Goal: Information Seeking & Learning: Learn about a topic

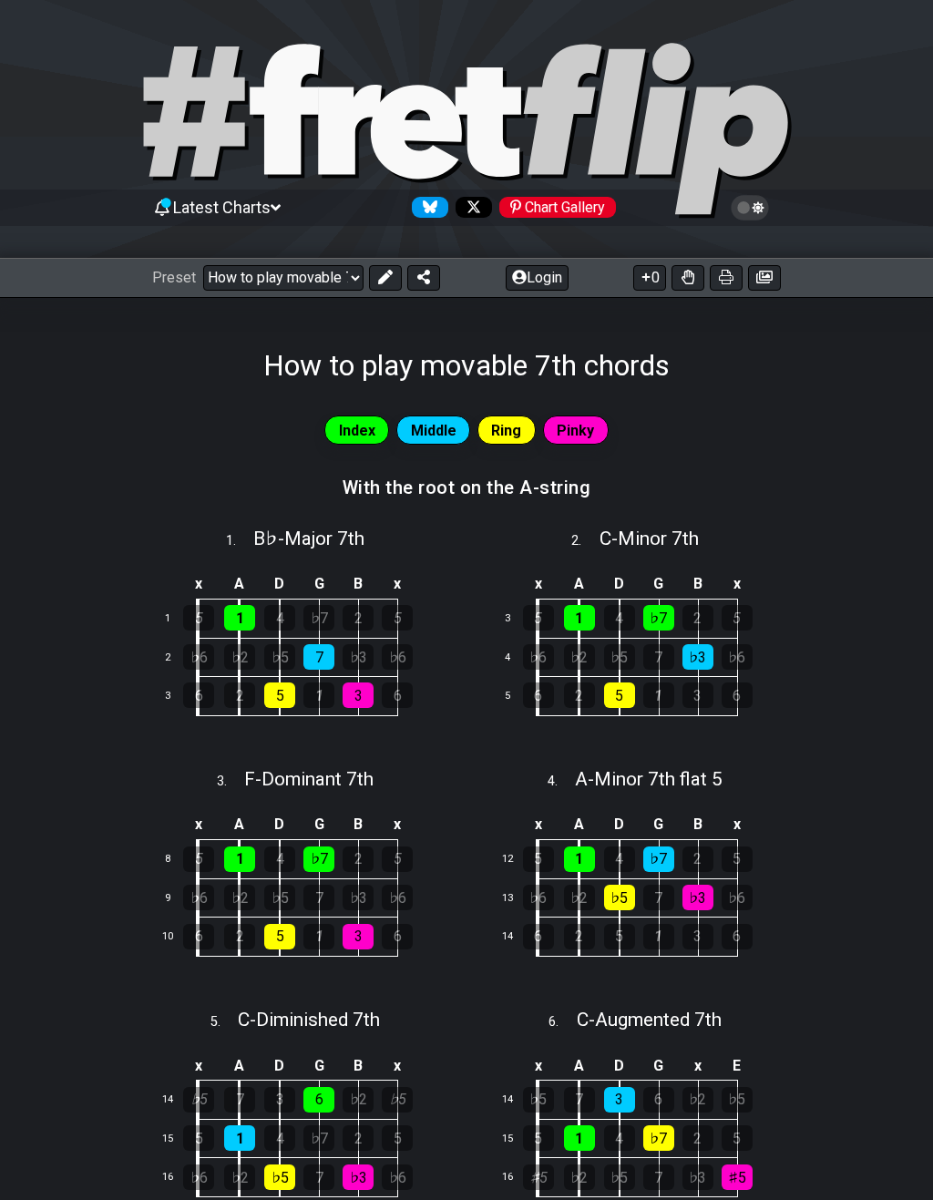
click at [263, 276] on select "Welcome to #fretflip! How to play movable 7th chords Custom Preset Minor Pentat…" at bounding box center [283, 278] width 160 height 26
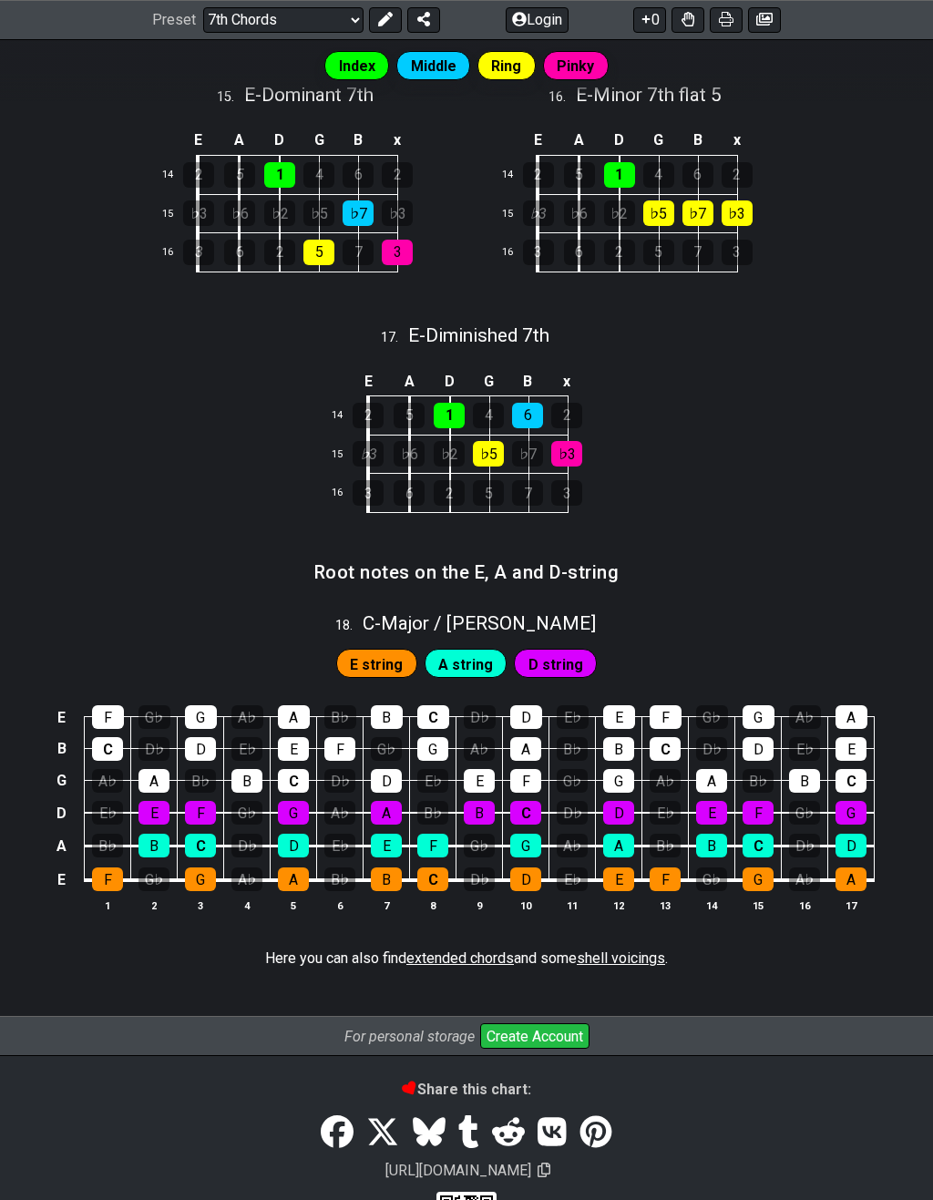
scroll to position [2394, 0]
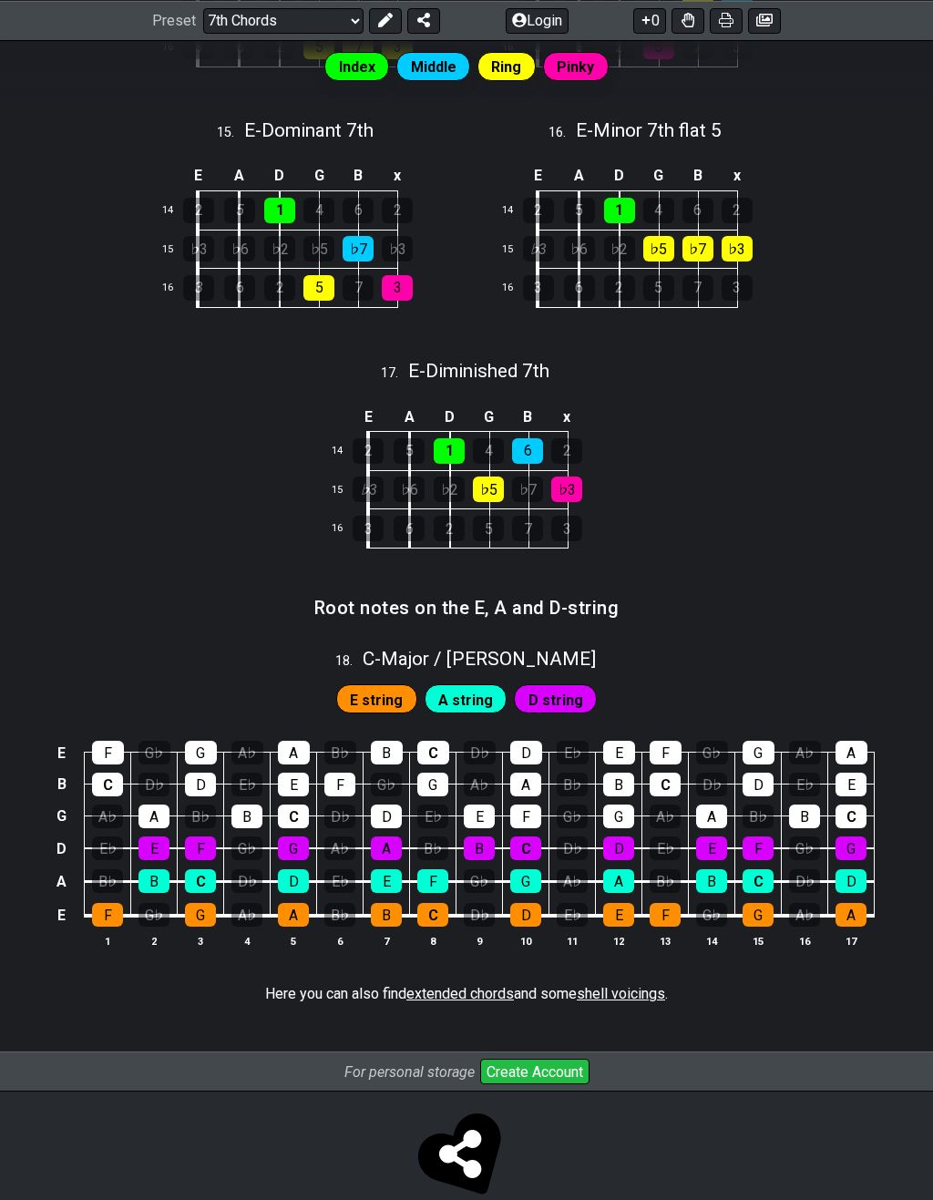
click at [103, 903] on div "F" at bounding box center [107, 915] width 31 height 24
click at [105, 903] on div "F" at bounding box center [107, 915] width 31 height 24
click at [106, 903] on div "F" at bounding box center [107, 915] width 31 height 24
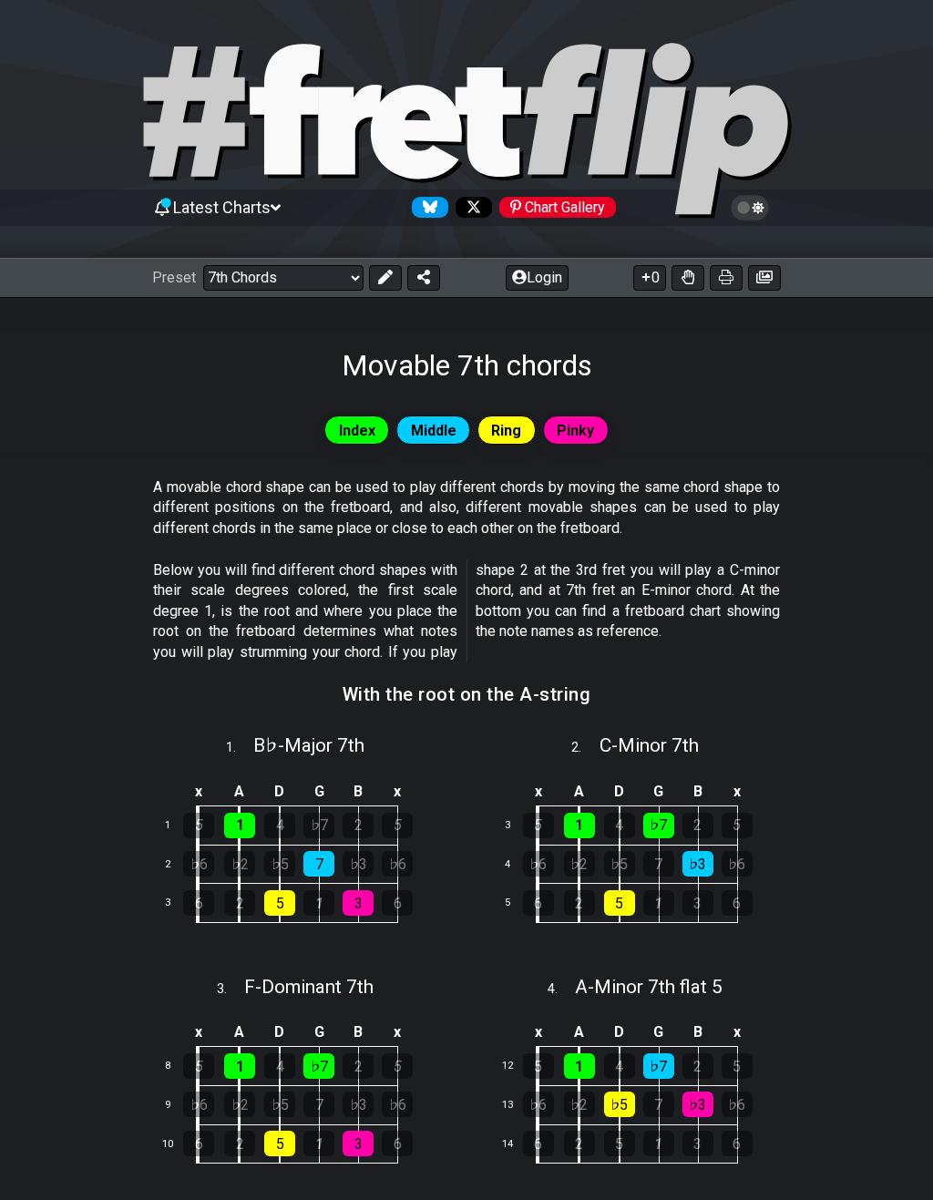
click at [283, 281] on select "Welcome to #fretflip! How to play movable 7th chords Custom Preset Minor Pentat…" at bounding box center [283, 278] width 160 height 26
select select "/movable-7th-chords"
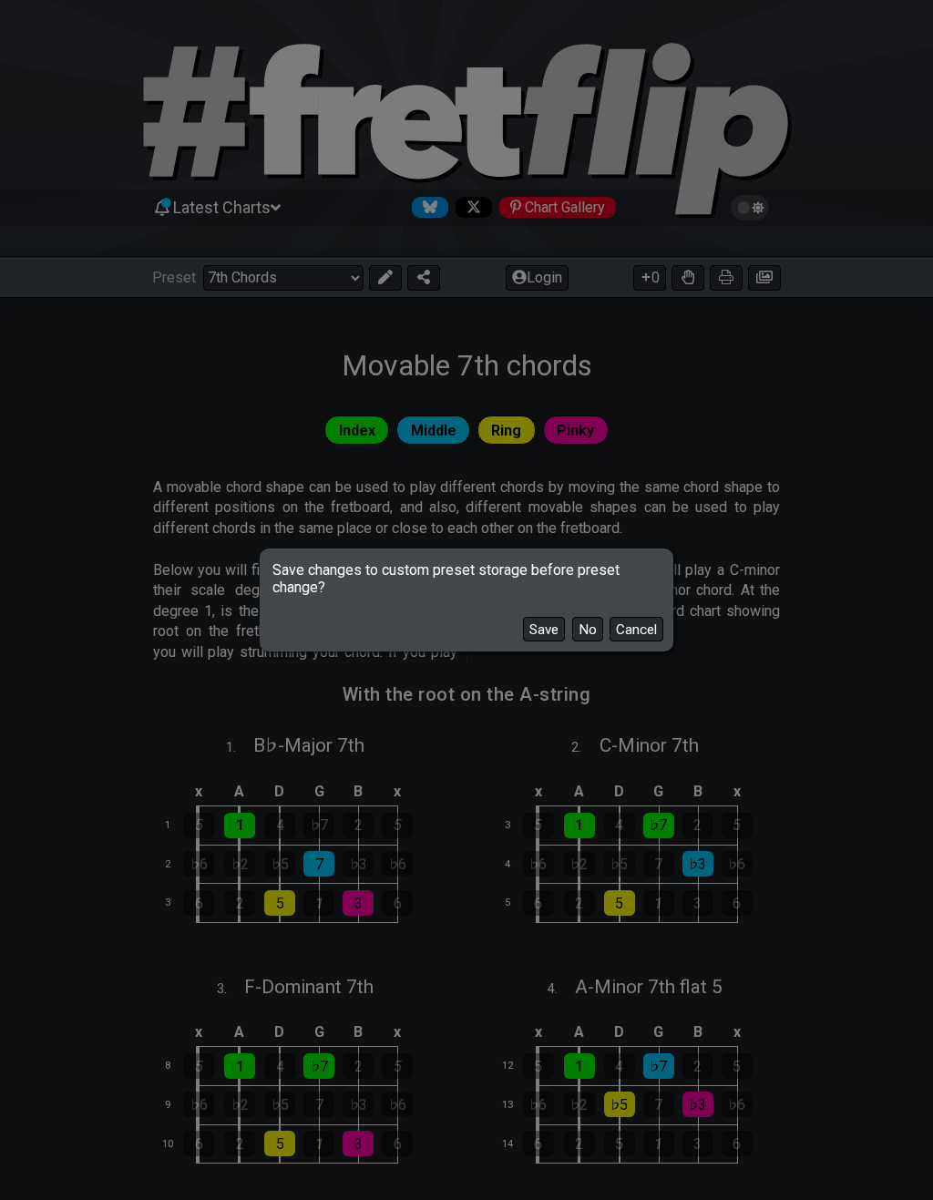
click at [586, 628] on button "No" at bounding box center [587, 629] width 31 height 25
select select "A"
select select "C"
select select "A"
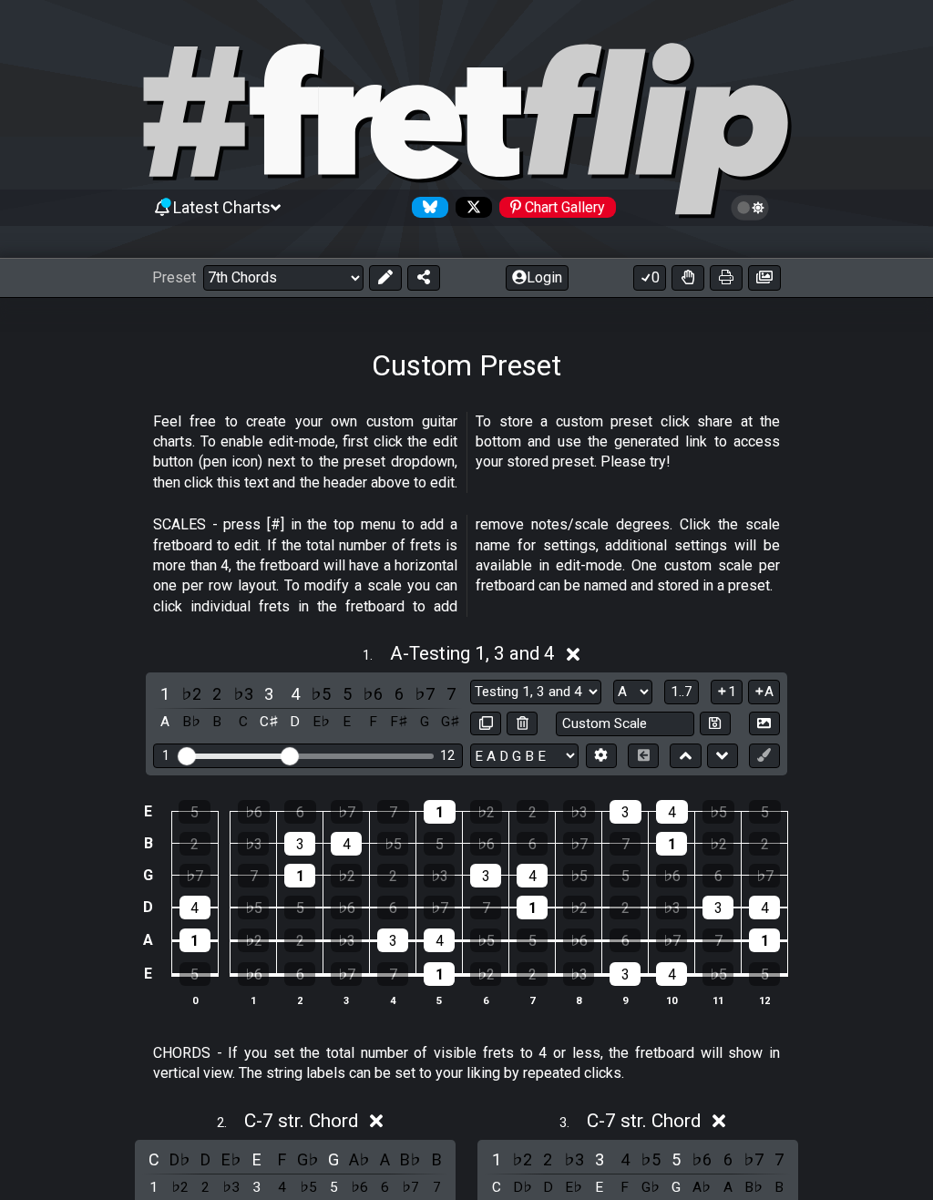
select select "/user-defined"
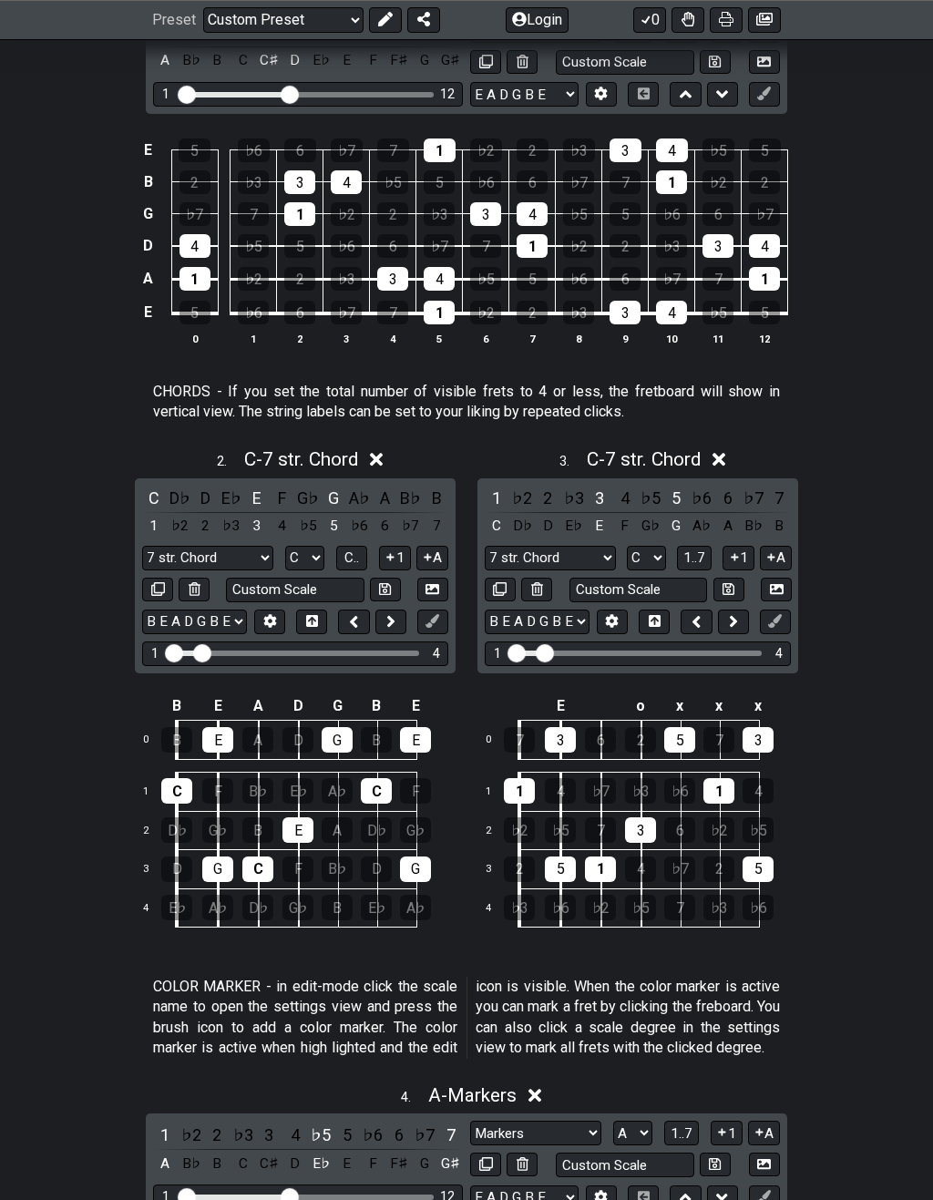
scroll to position [662, 0]
click at [174, 551] on select "7 str. Chord 7 str. Chord Minor Pentatonic Major Pentatonic Minor Blues Major B…" at bounding box center [207, 558] width 131 height 25
click at [436, 519] on div "7" at bounding box center [437, 526] width 24 height 25
click at [222, 555] on select "7 str. Chord 7 str. Chord Minor Pentatonic Major Pentatonic Minor Blues Major B…" at bounding box center [207, 558] width 131 height 25
select select "Major 7th"
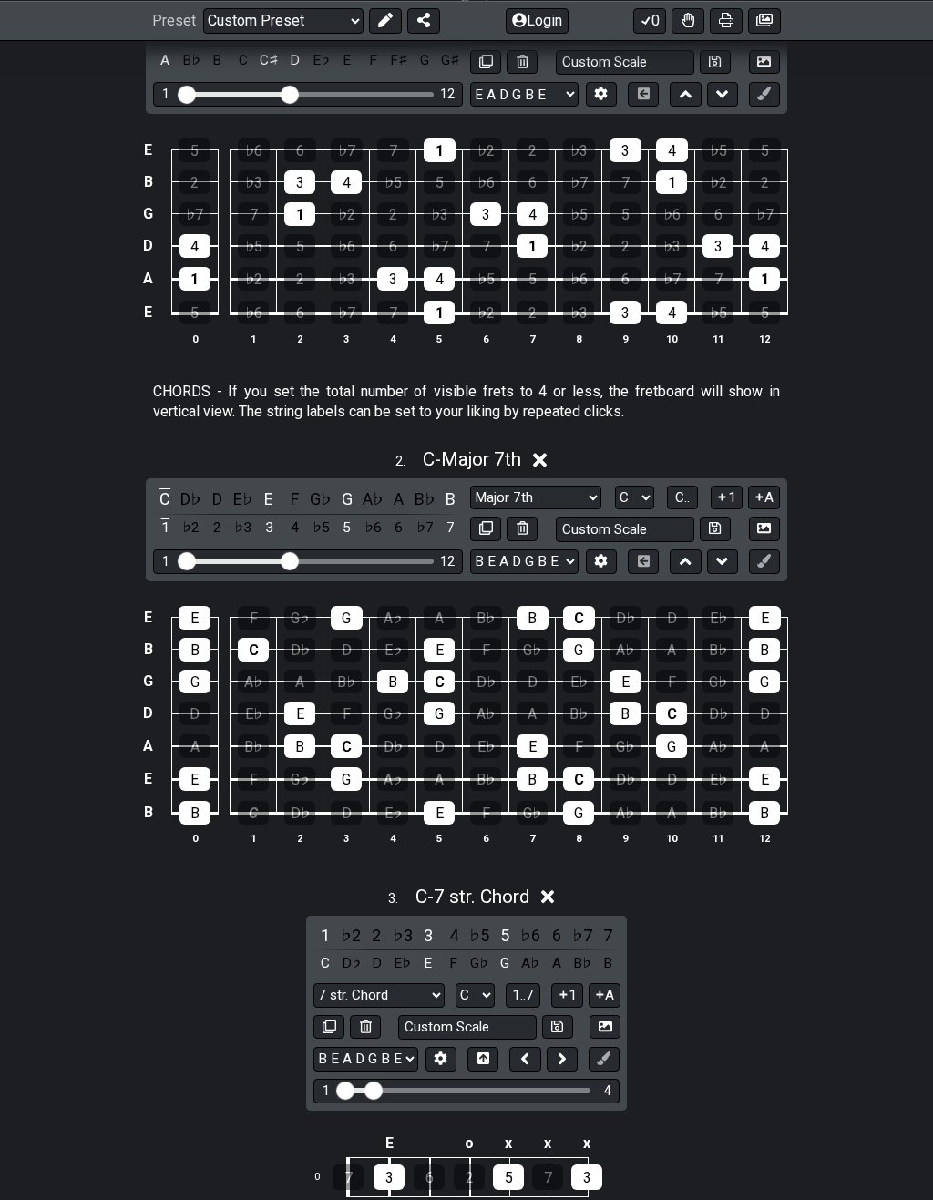
click at [256, 812] on div "C" at bounding box center [253, 813] width 31 height 24
click at [256, 801] on div "C" at bounding box center [253, 813] width 31 height 24
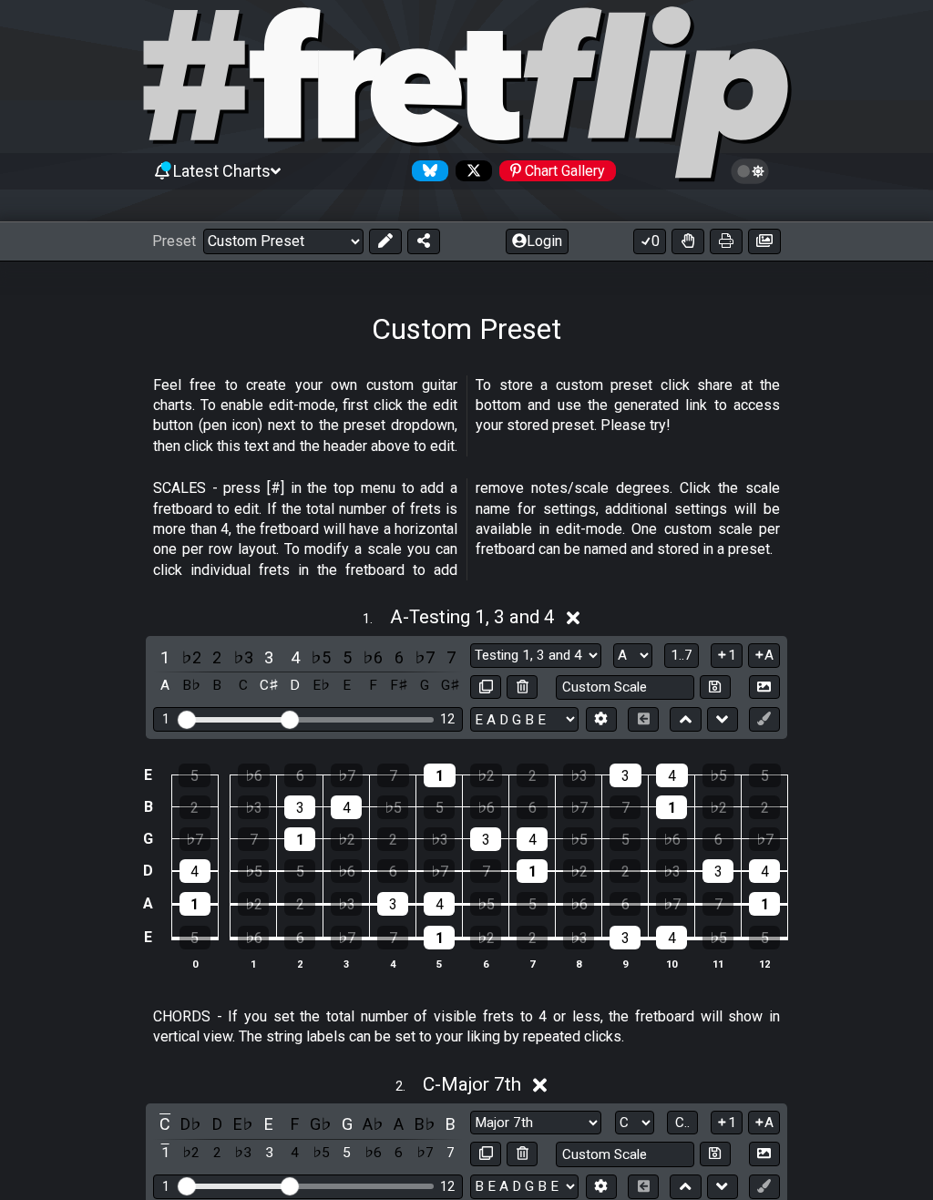
scroll to position [0, 0]
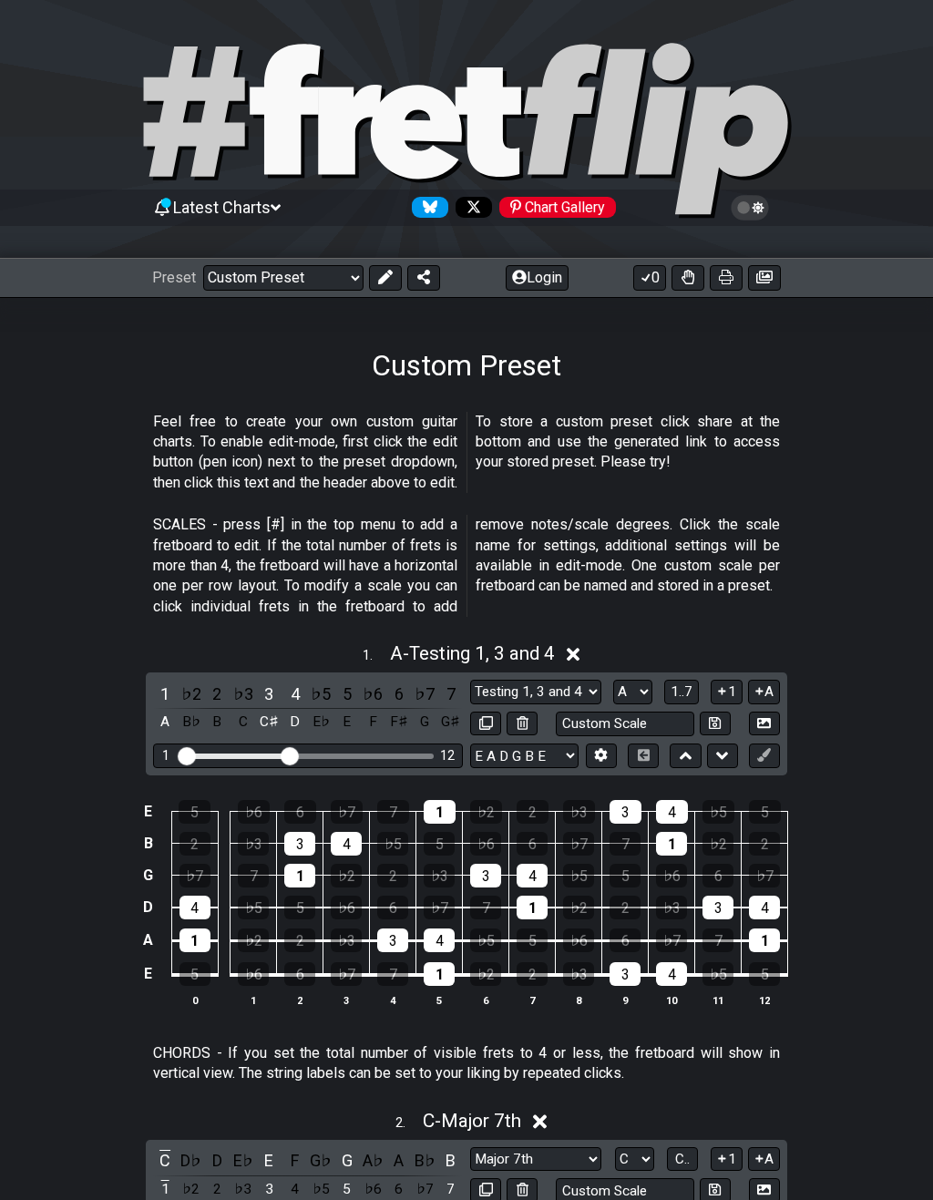
click at [233, 279] on select "Welcome to #fretflip! How to play movable 7th chords Custom Preset Minor Pentat…" at bounding box center [283, 278] width 160 height 26
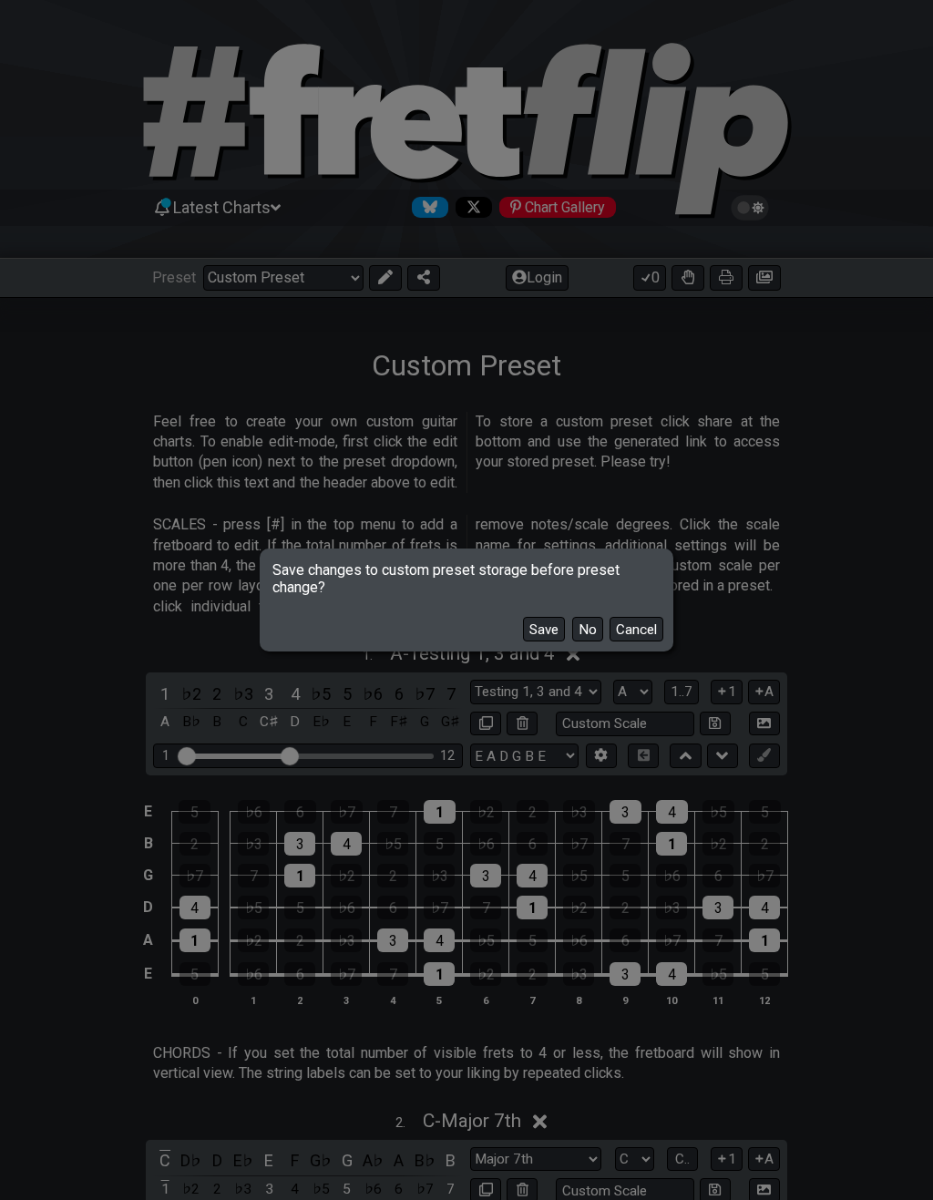
click at [582, 620] on button "No" at bounding box center [587, 629] width 31 height 25
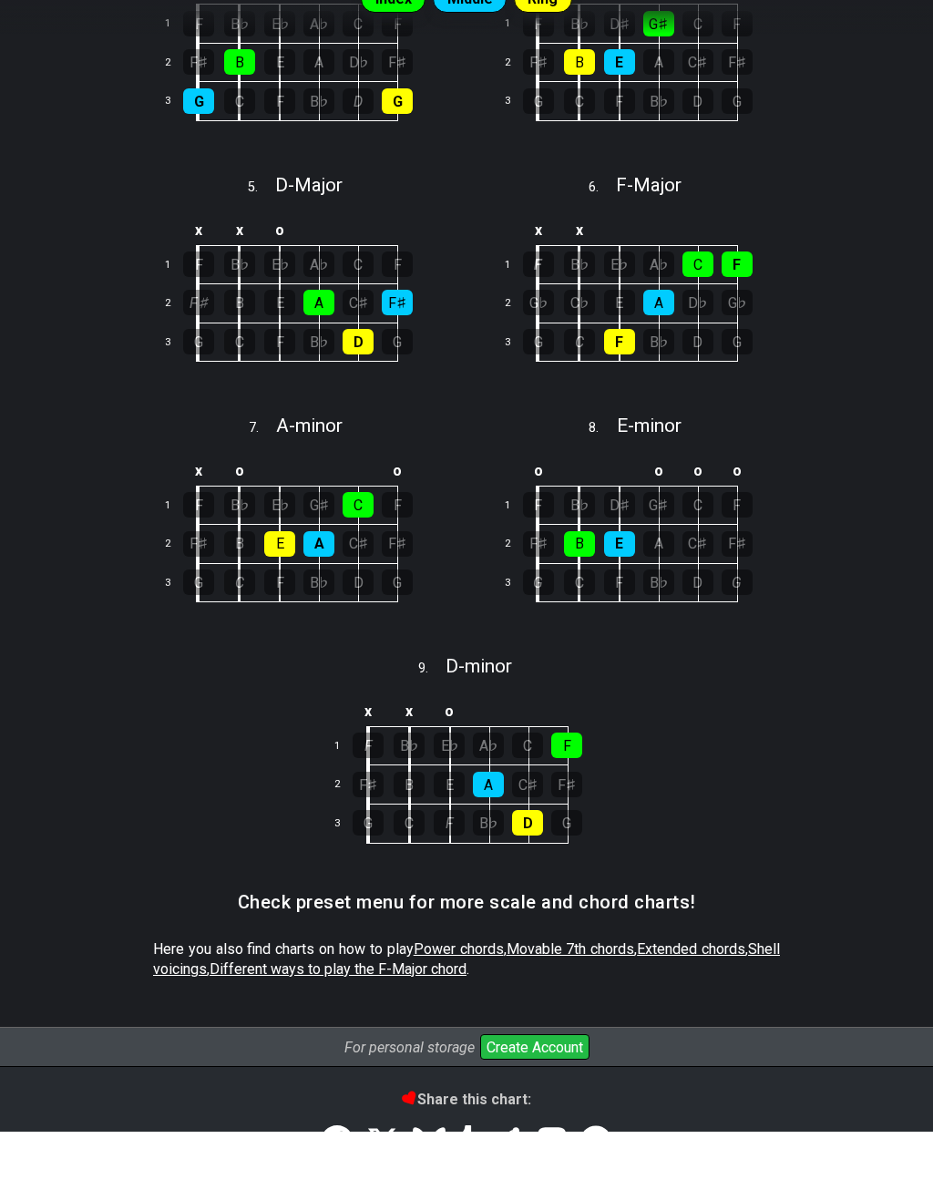
scroll to position [864, 0]
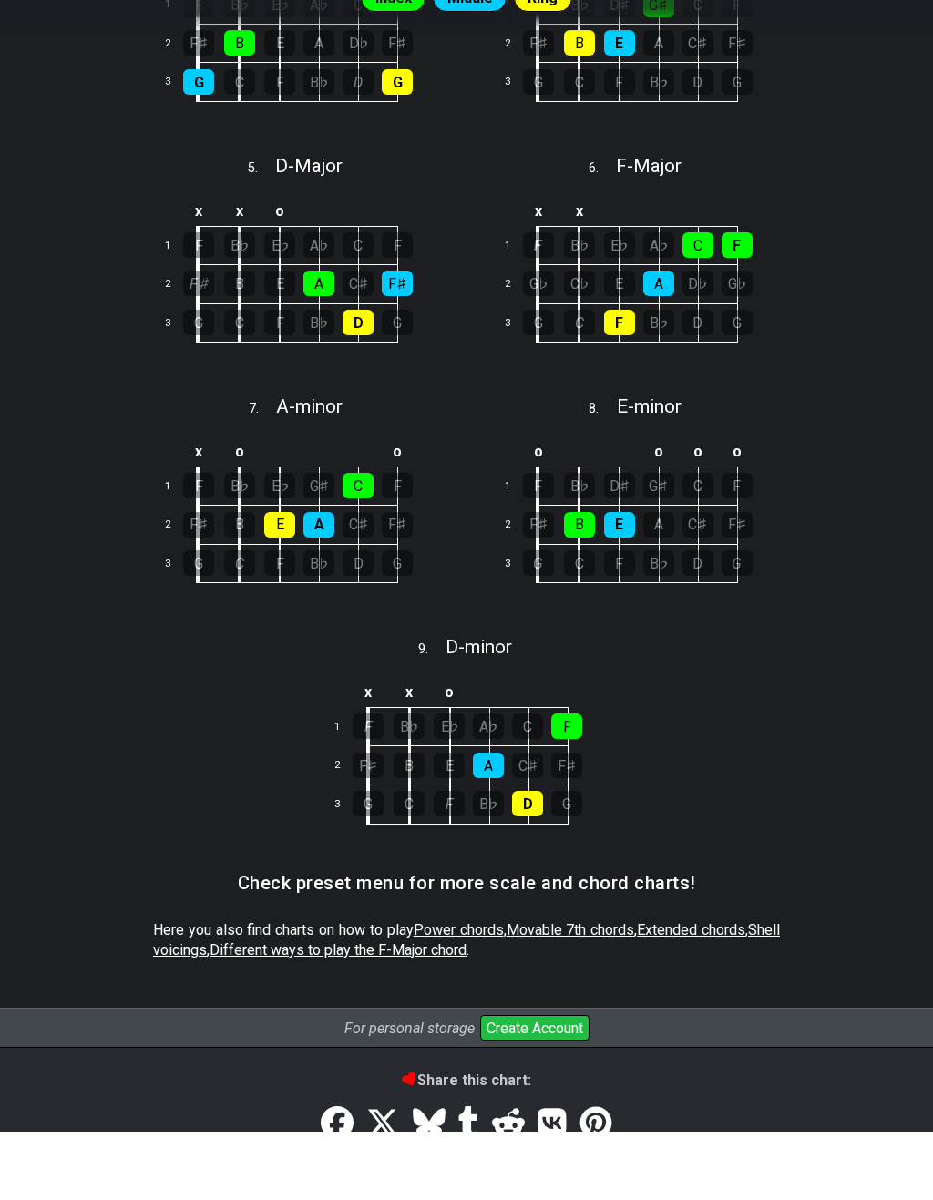
click at [573, 991] on span "Movable 7th chords" at bounding box center [571, 999] width 129 height 17
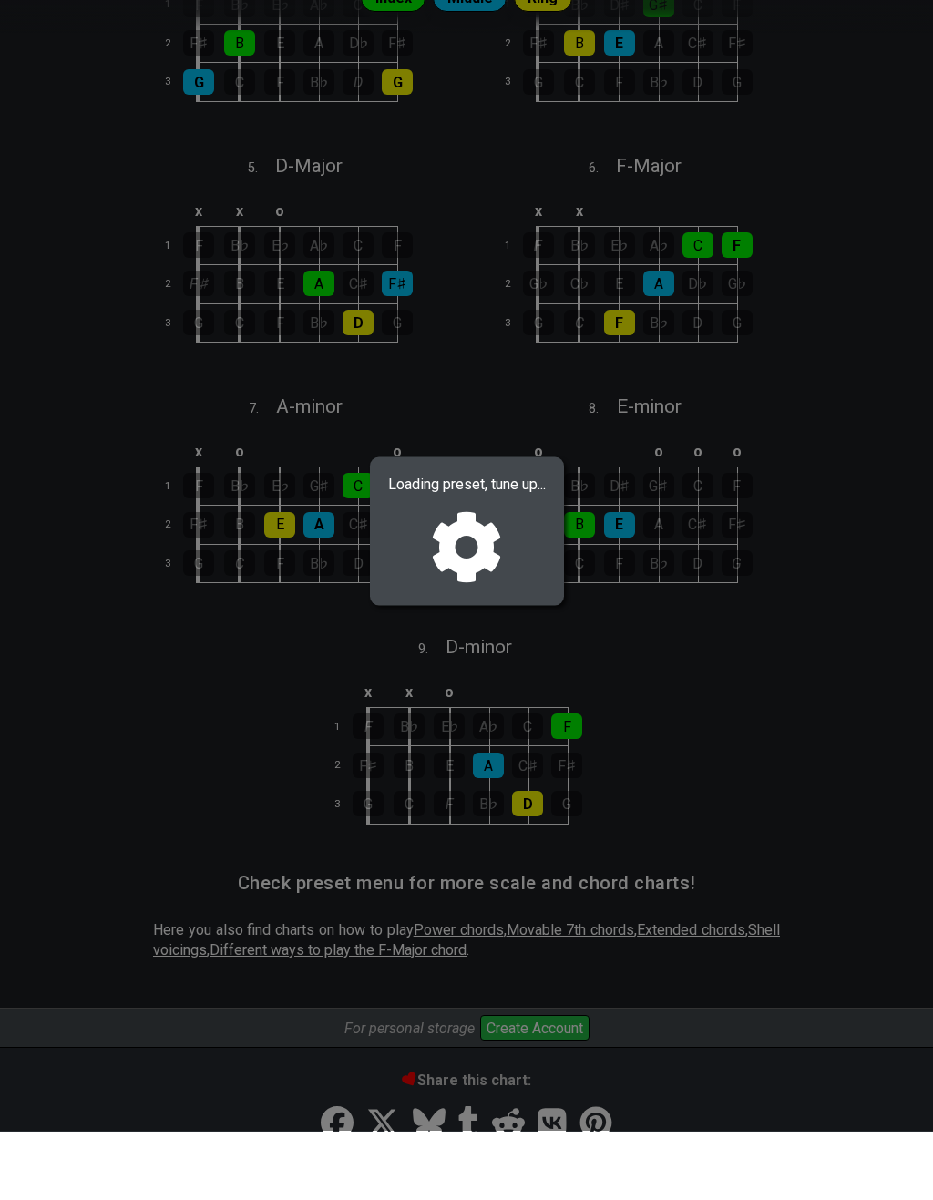
select select "/movable-7th-chords"
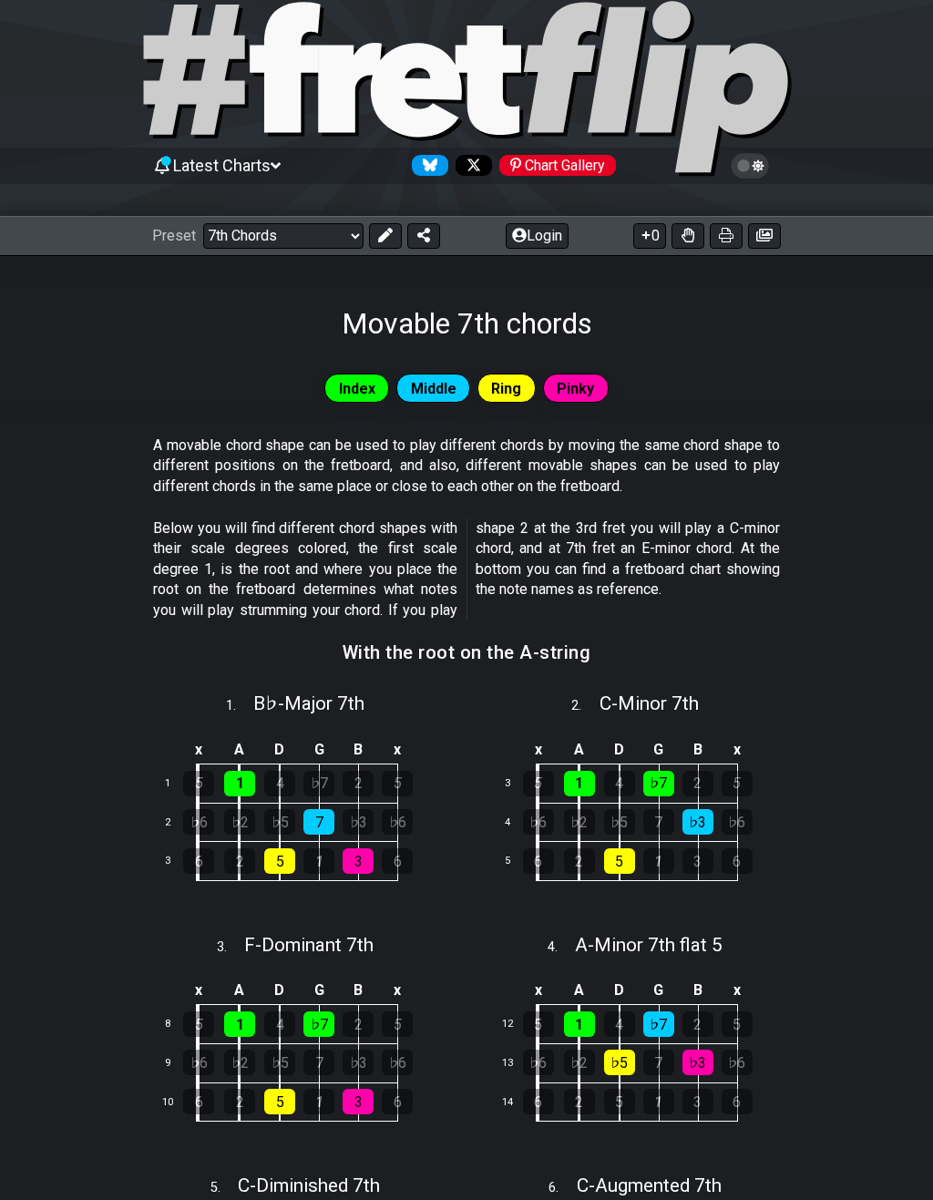
scroll to position [97, 0]
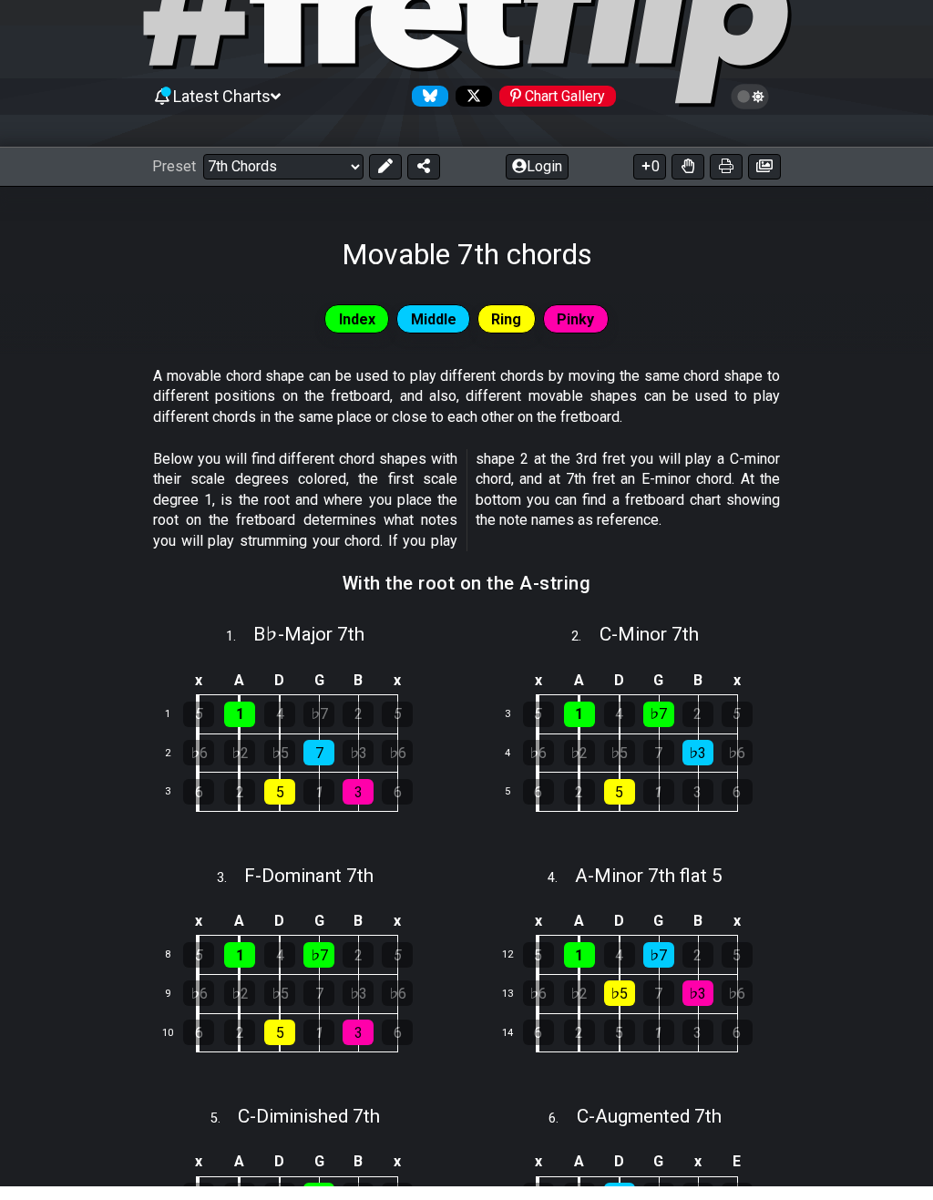
click at [258, 638] on span "B♭ - Major 7th" at bounding box center [308, 649] width 111 height 22
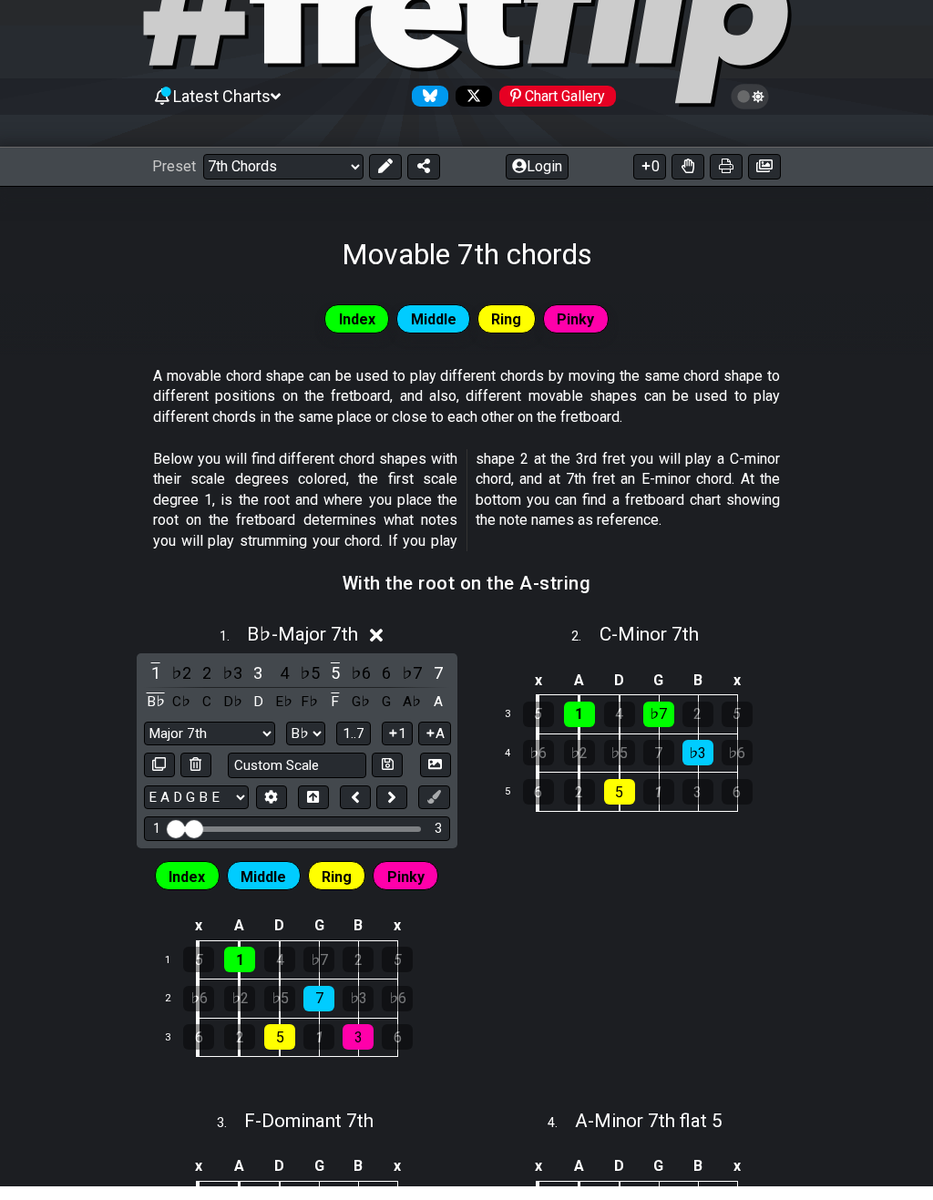
click at [207, 705] on div "C" at bounding box center [207, 717] width 24 height 25
click at [155, 705] on div "B♭" at bounding box center [156, 717] width 24 height 25
click at [307, 736] on select "A♭ A A♯ B♭ B C C♯ D♭ D D♯ E♭ E F F♯ G♭ G G♯" at bounding box center [305, 748] width 39 height 25
select select "C"
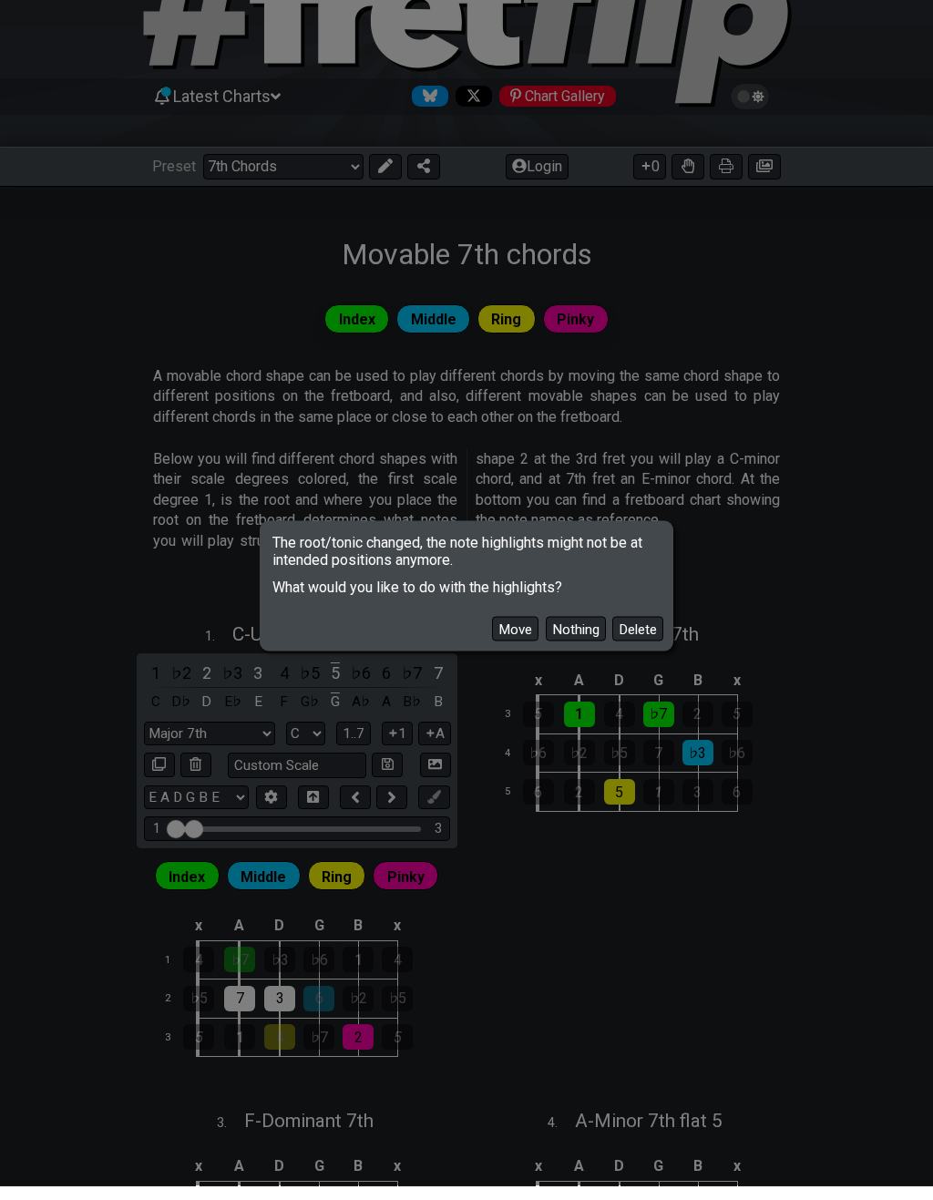
click at [583, 635] on button "Nothing" at bounding box center [576, 643] width 60 height 25
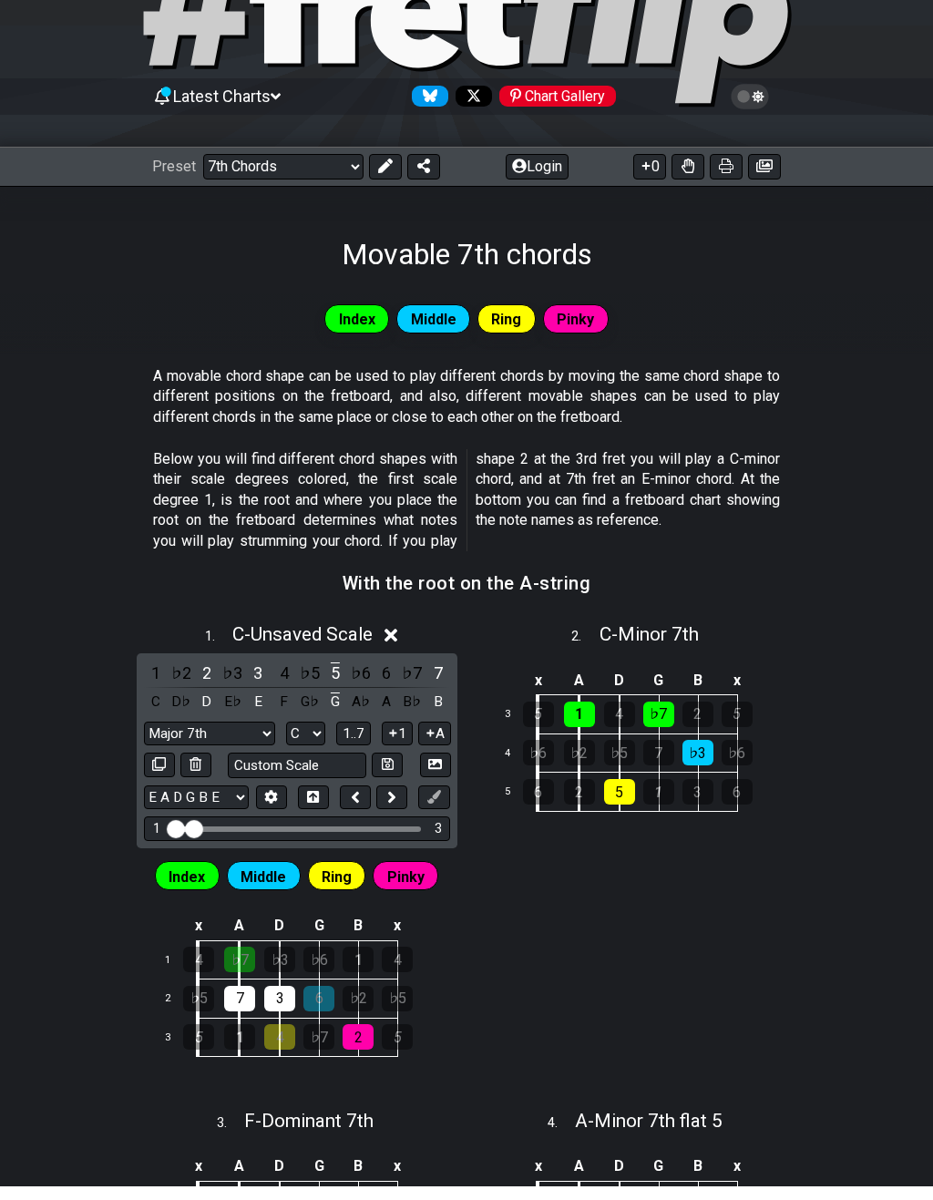
click at [394, 643] on icon at bounding box center [392, 650] width 14 height 14
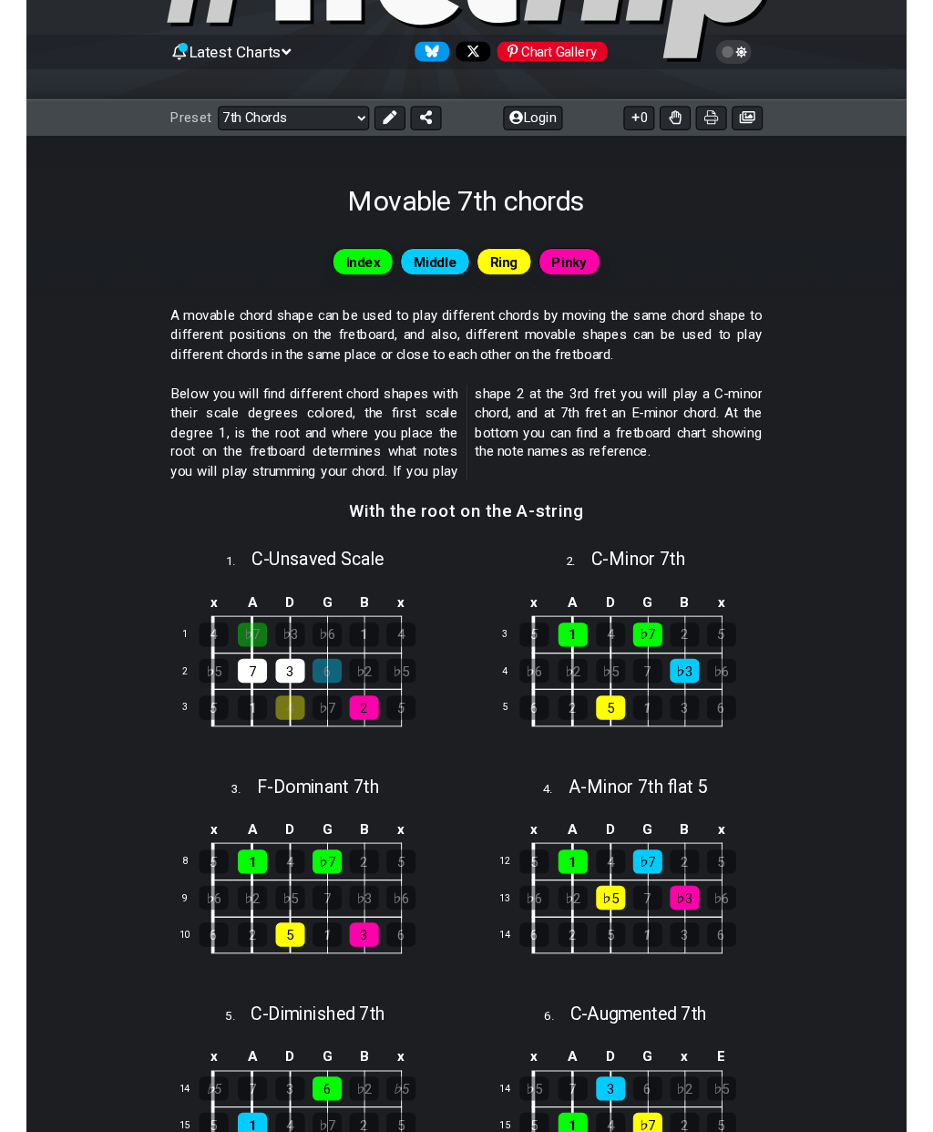
scroll to position [125, 0]
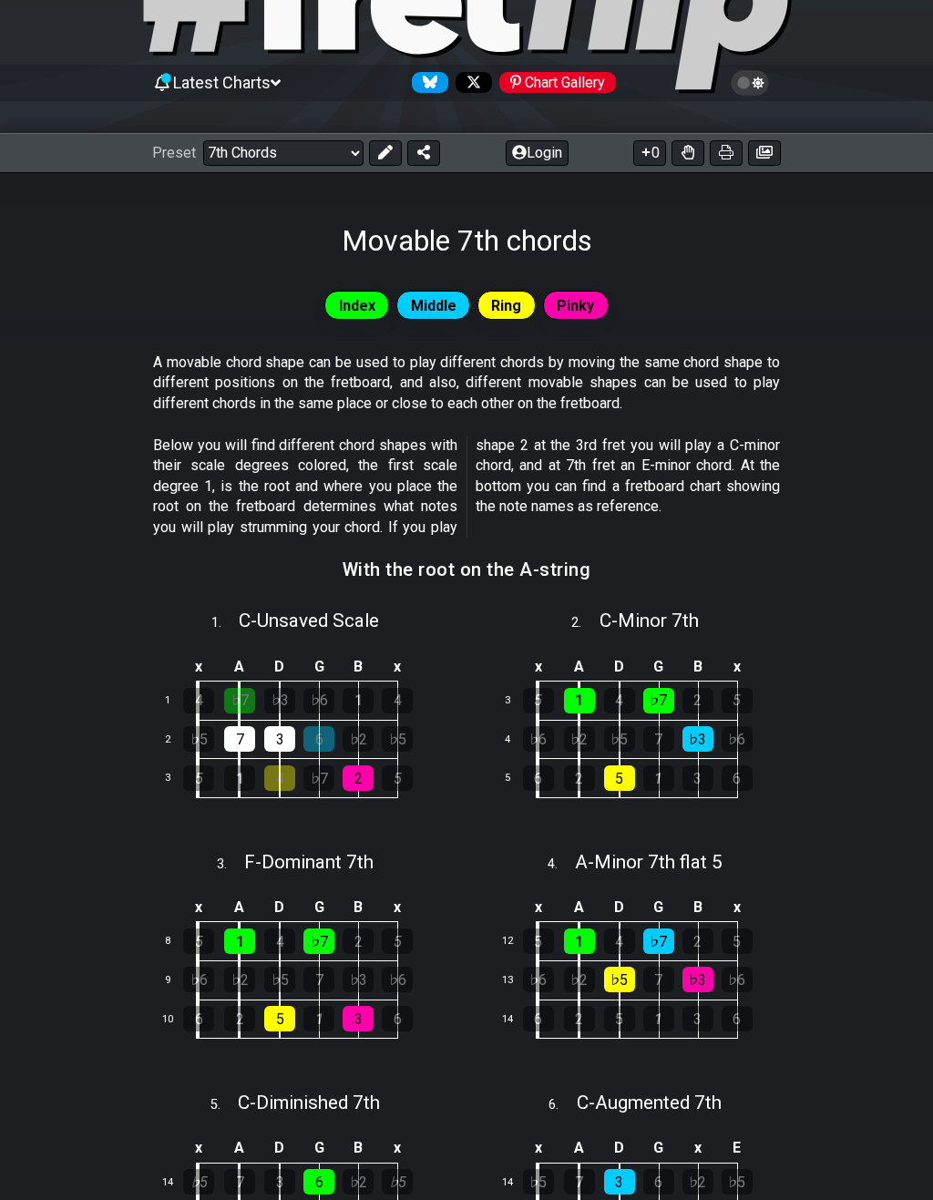
click at [333, 617] on span "C - Unsaved Scale" at bounding box center [309, 621] width 140 height 22
select select "C"
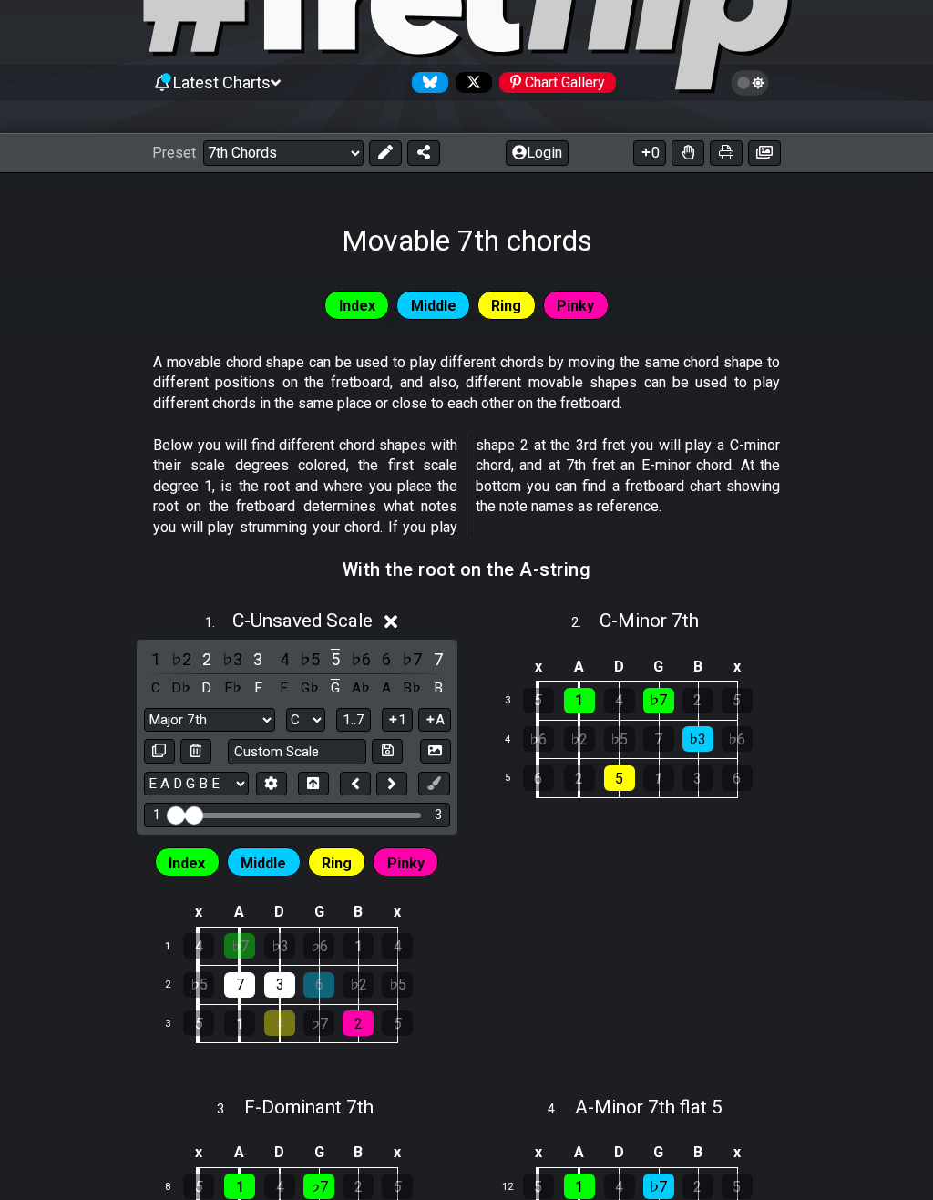
click at [325, 746] on input "Custom Scale" at bounding box center [297, 751] width 139 height 25
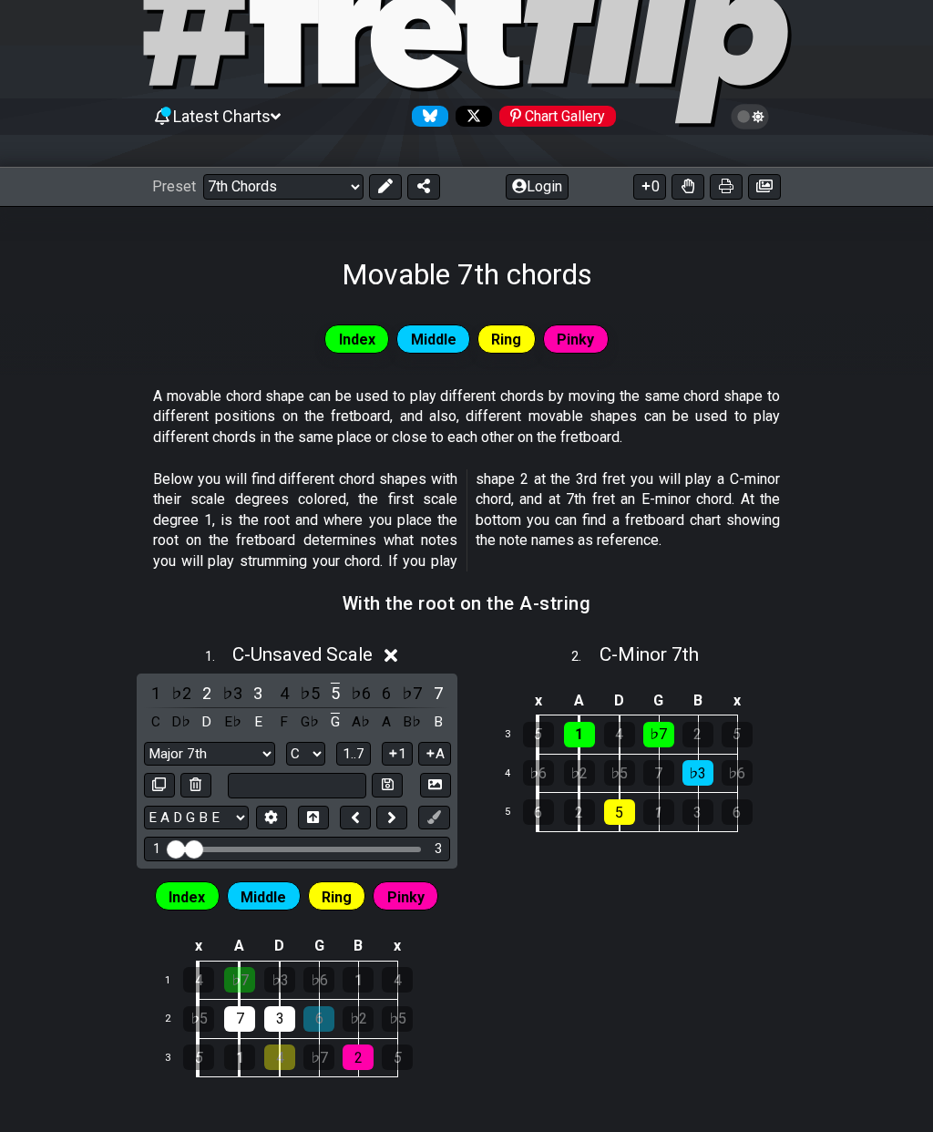
scroll to position [90, 0]
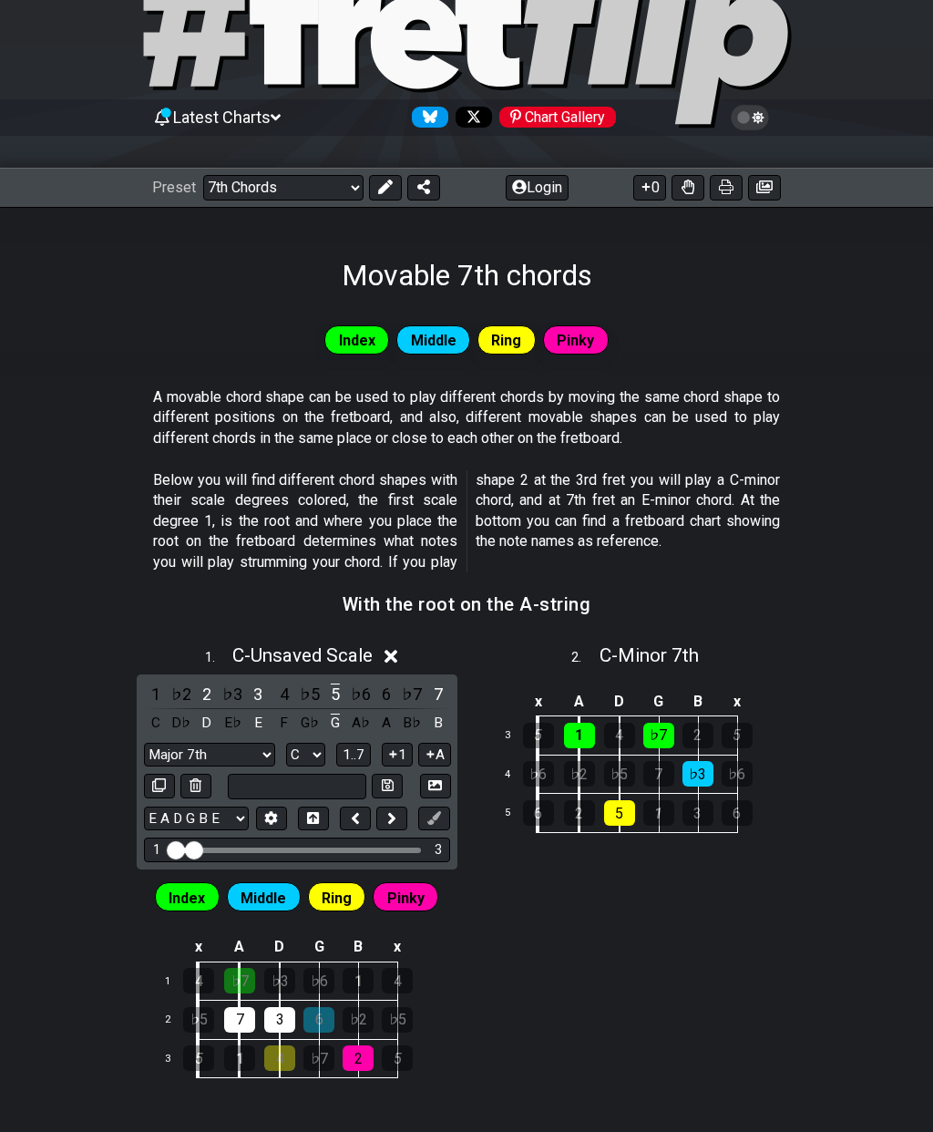
click at [668, 663] on span "C - Minor 7th" at bounding box center [649, 655] width 99 height 22
type input "Custom Scale"
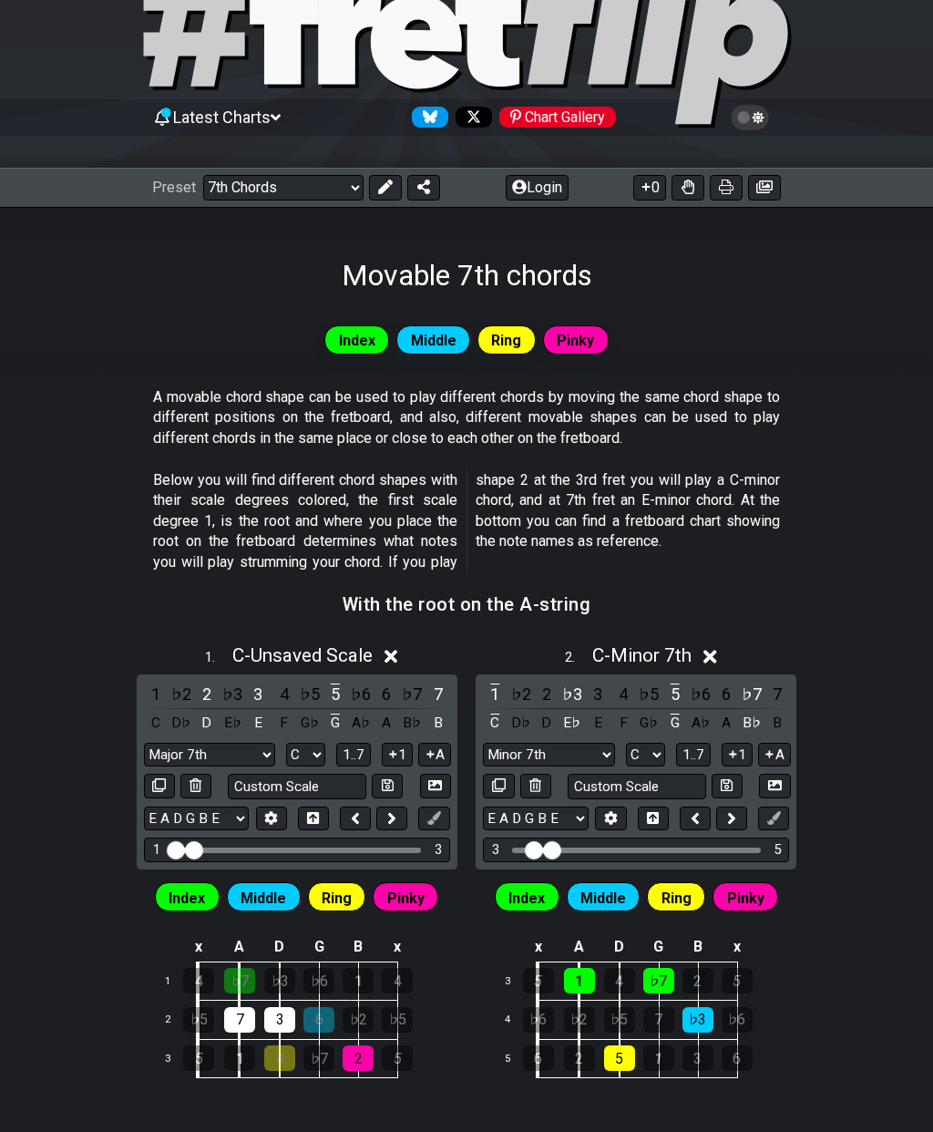
click at [653, 753] on select "A♭ A A♯ B♭ B C C♯ D♭ D D♯ E♭ E F F♯ G♭ G G♯" at bounding box center [645, 755] width 39 height 25
select select "D#"
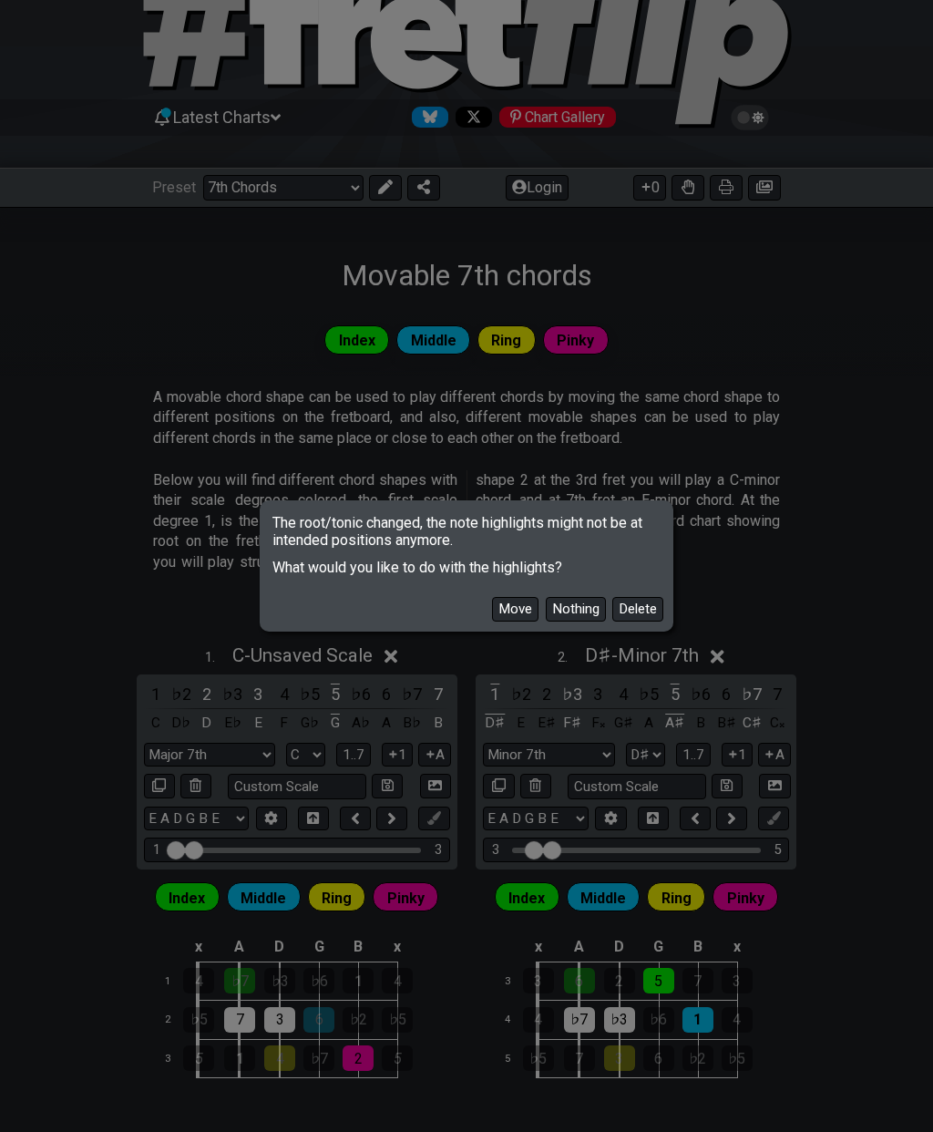
click at [513, 615] on button "Move" at bounding box center [515, 609] width 46 height 25
